Goal: Information Seeking & Learning: Learn about a topic

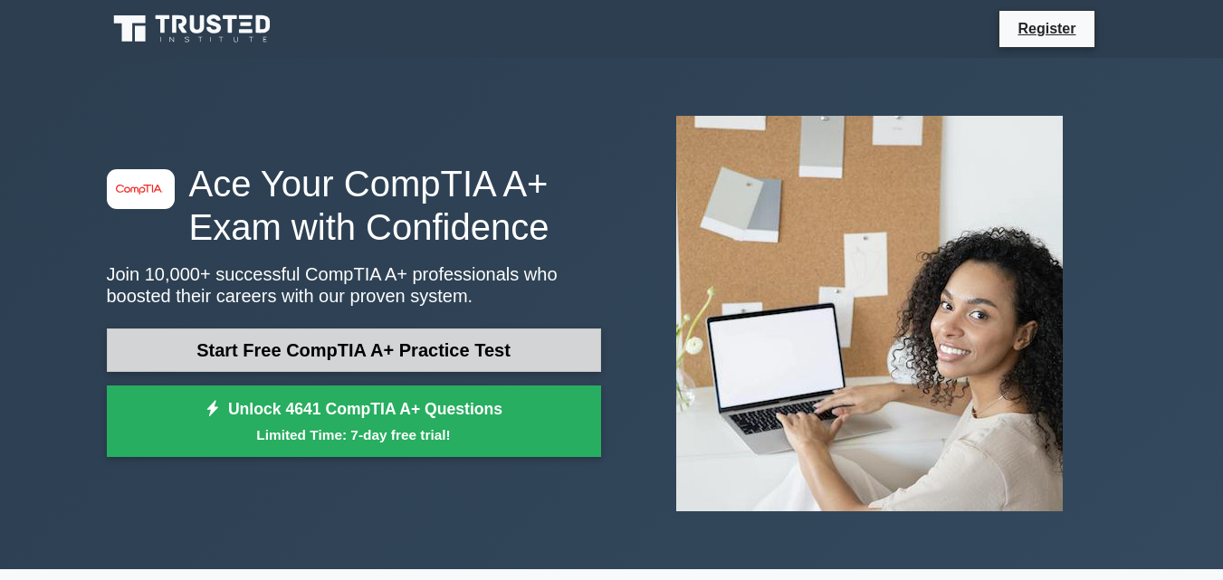
click at [294, 348] on link "Start Free CompTIA A+ Practice Test" at bounding box center [354, 350] width 494 height 43
